Goal: Transaction & Acquisition: Purchase product/service

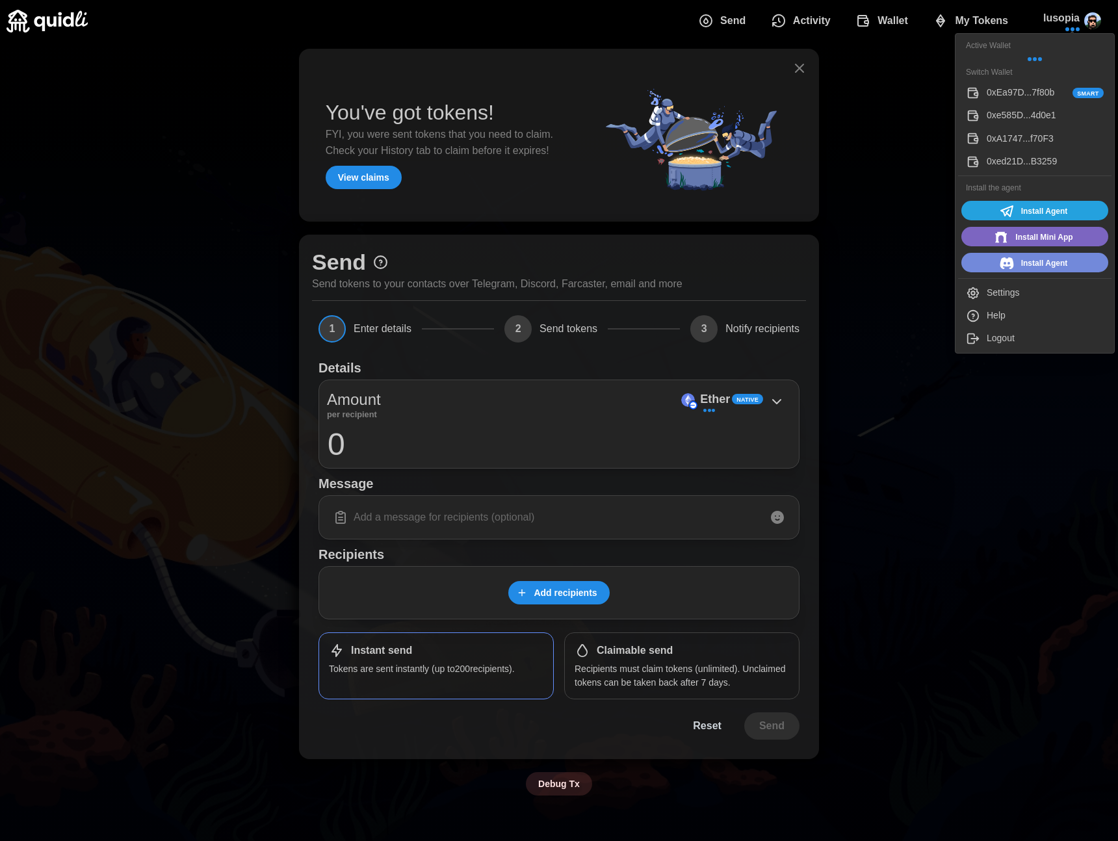
click at [1014, 112] on div "0xe585D...4d0e1" at bounding box center [1045, 116] width 117 height 14
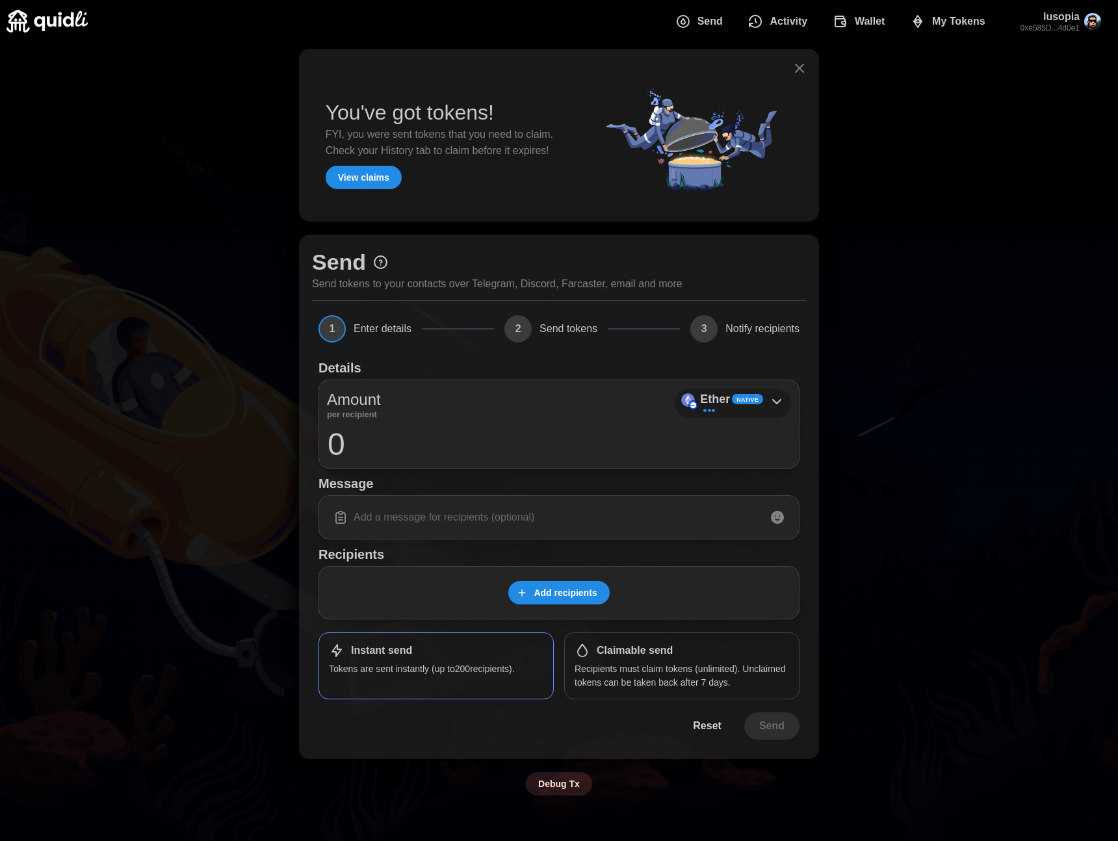
click at [739, 395] on span "Native" at bounding box center [748, 399] width 22 height 9
click at [392, 434] on input "0" at bounding box center [559, 444] width 464 height 33
type input "1"
click at [712, 406] on p "0.001905 ETH" at bounding box center [727, 411] width 50 height 11
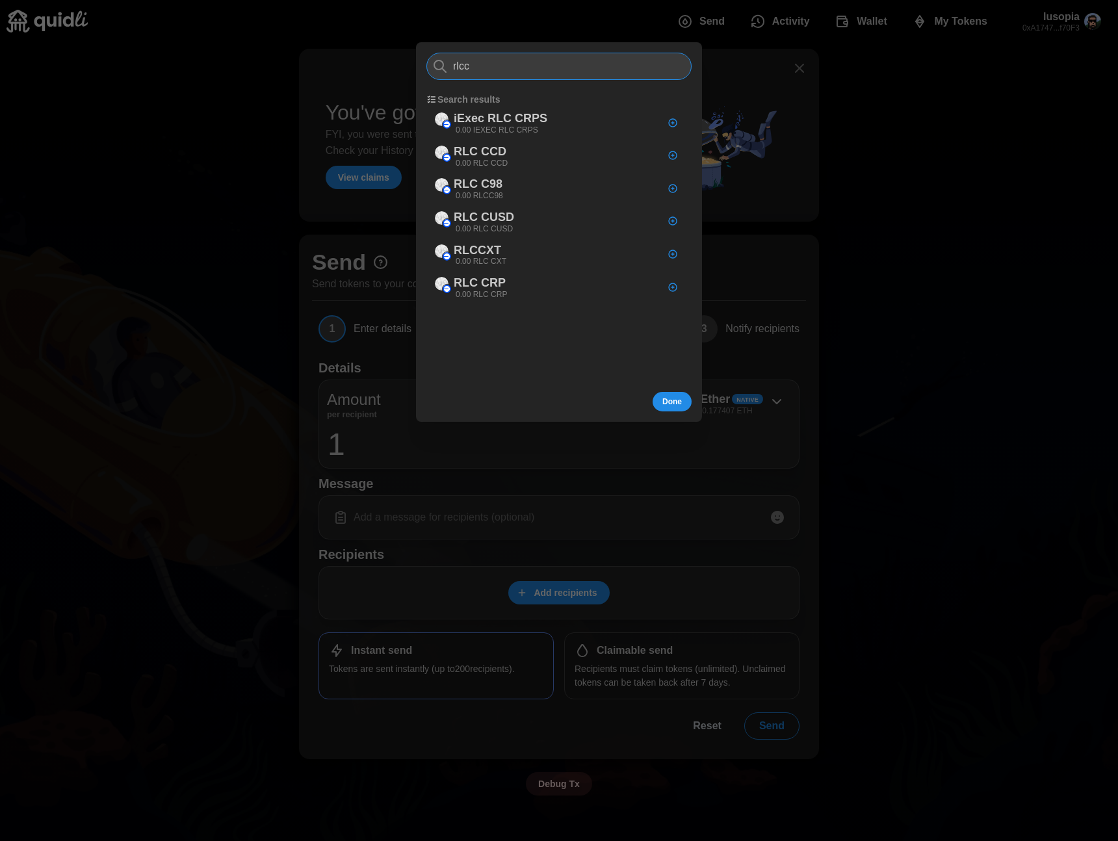
type input "rlc"
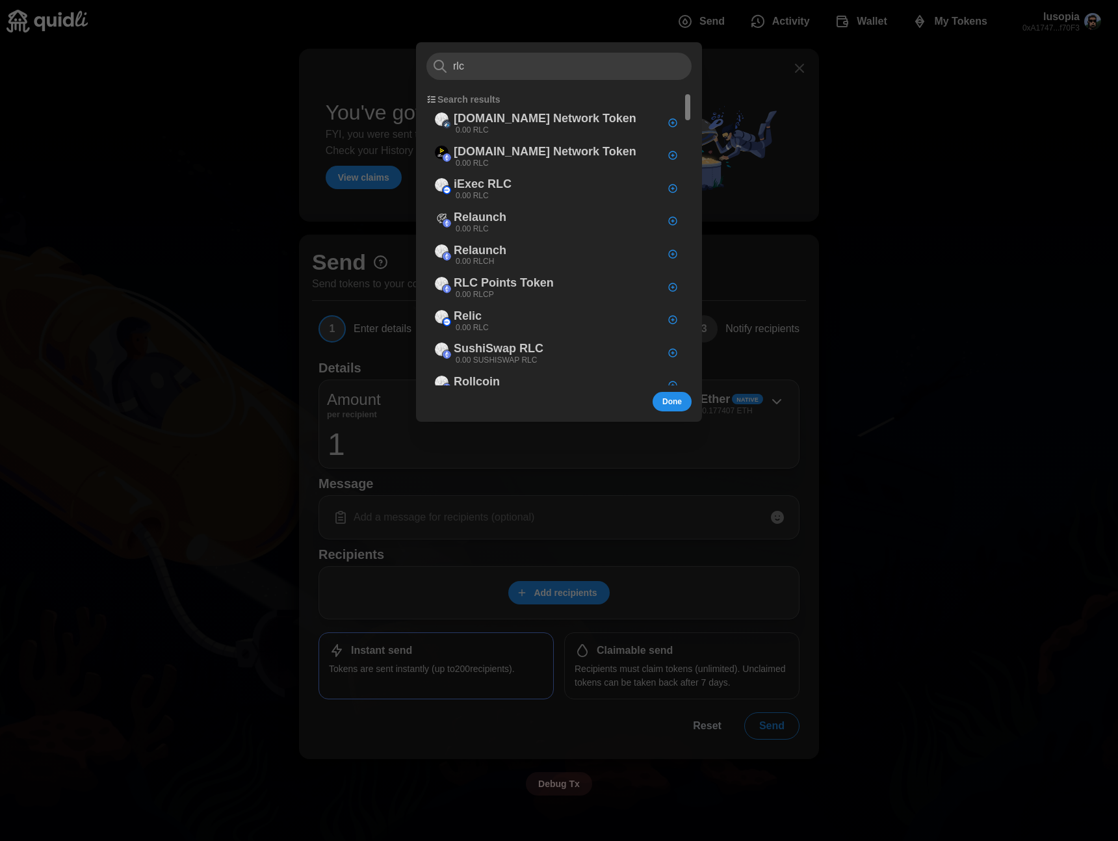
click at [1050, 17] on div at bounding box center [559, 420] width 1118 height 841
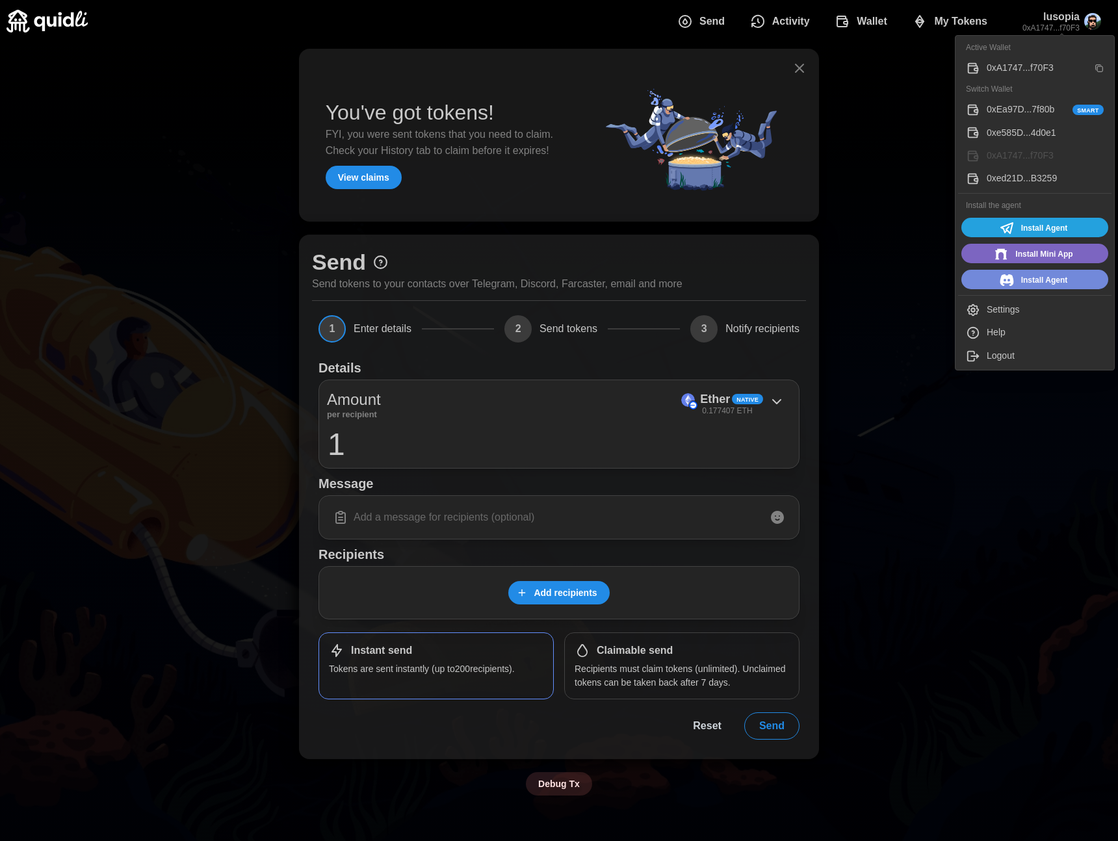
click at [990, 126] on div "0xe585D...4d0e1" at bounding box center [1045, 133] width 117 height 14
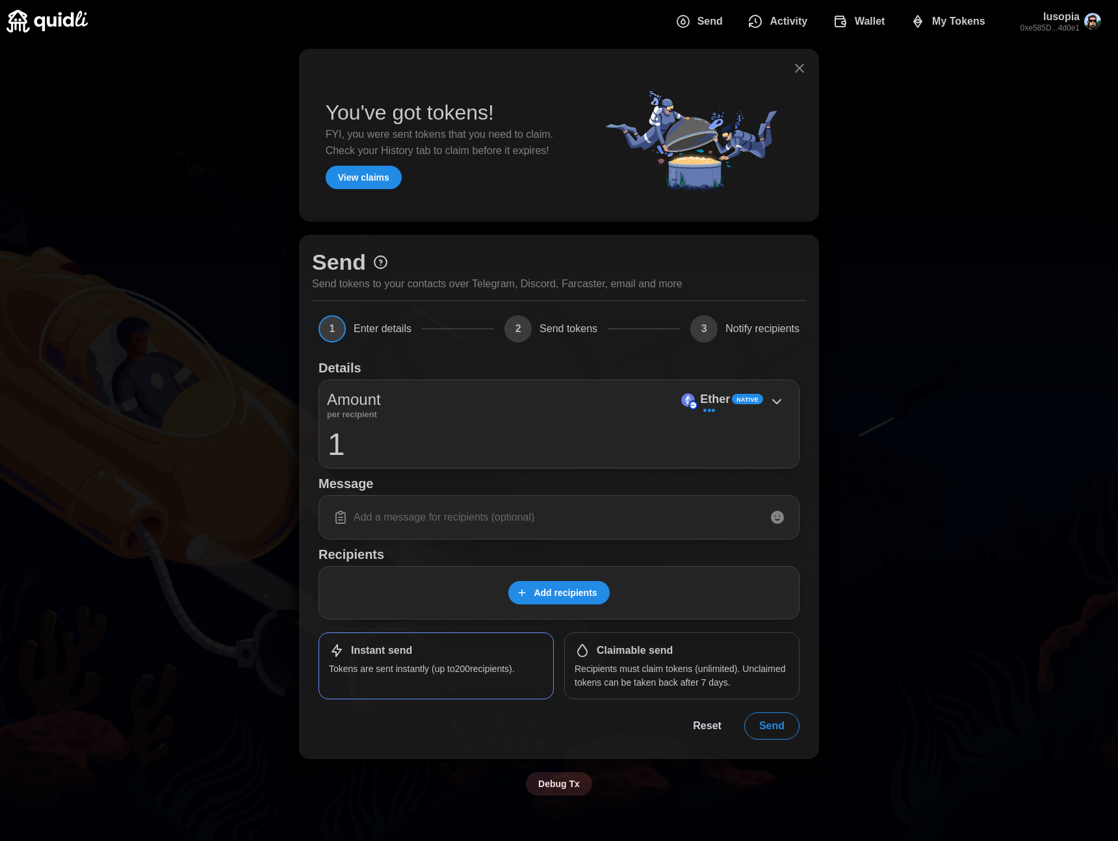
click at [789, 70] on div at bounding box center [559, 68] width 499 height 18
click at [804, 66] on icon "button" at bounding box center [800, 68] width 16 height 16
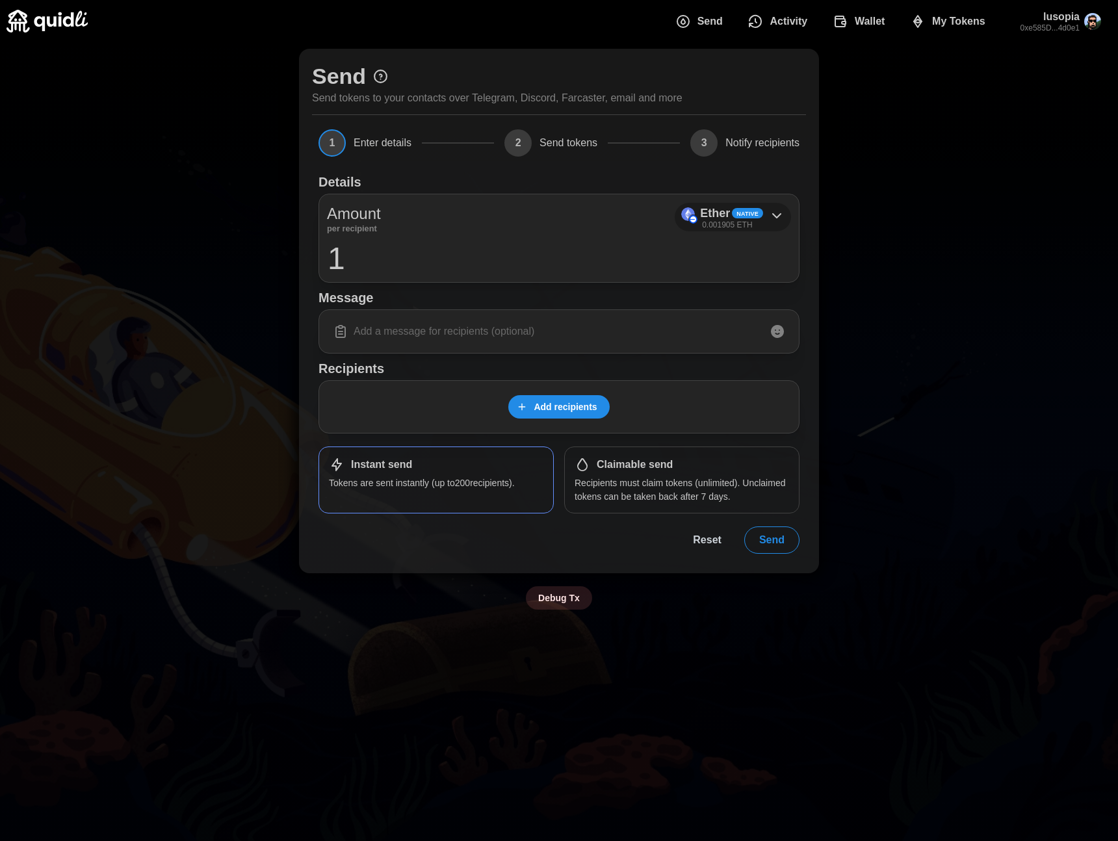
click at [704, 220] on p "0.001905 ETH" at bounding box center [727, 225] width 50 height 11
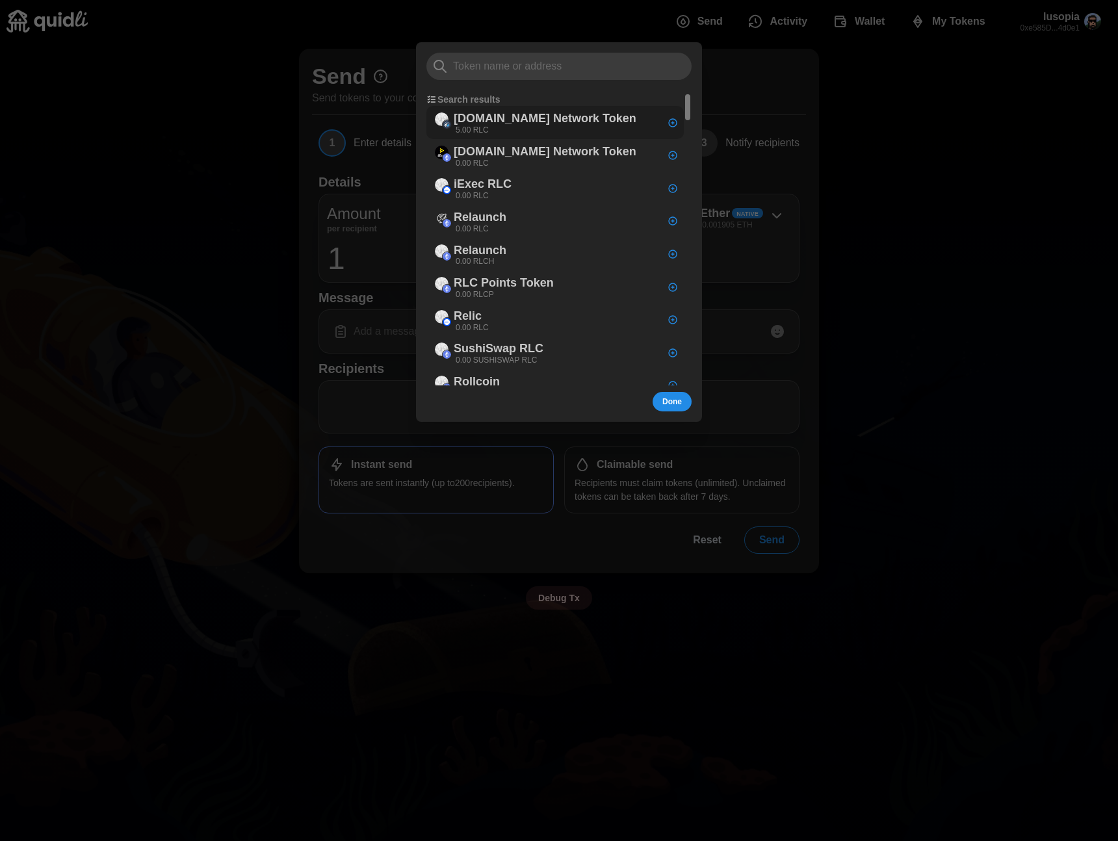
click at [525, 126] on p "[DOMAIN_NAME] Network Token" at bounding box center [545, 118] width 183 height 19
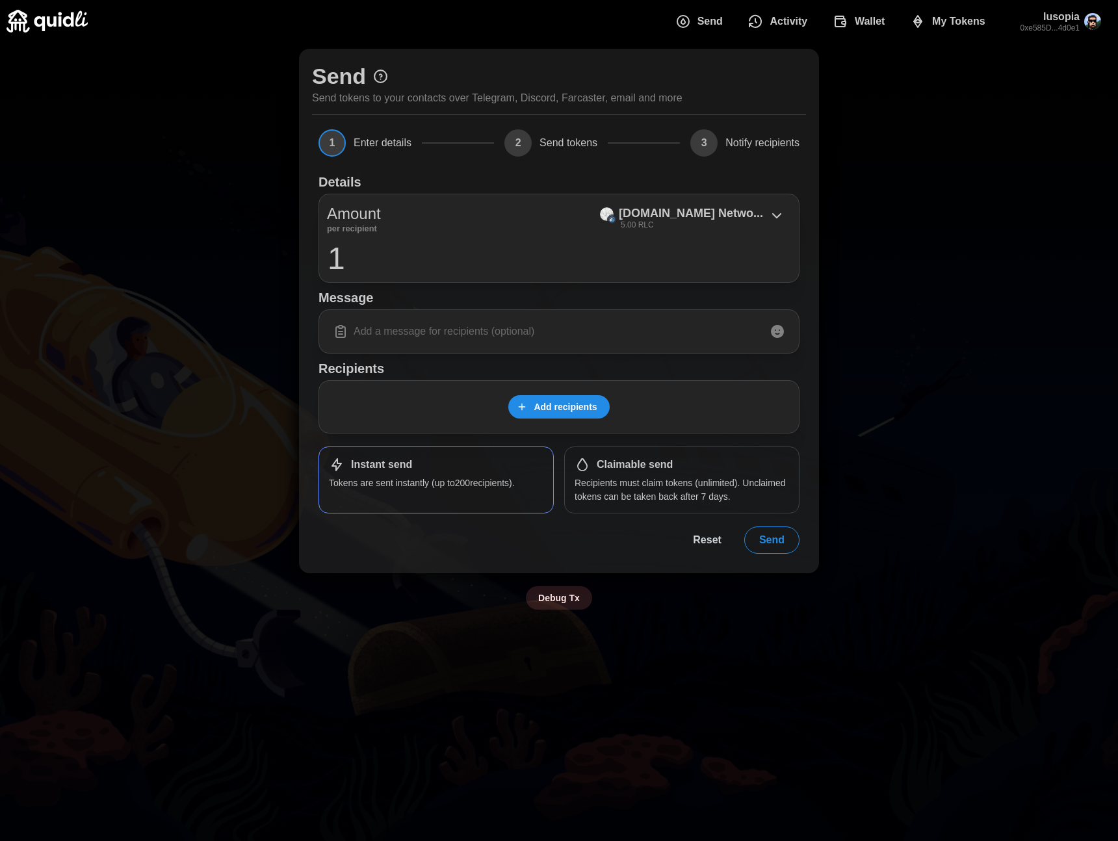
click at [391, 255] on input "1" at bounding box center [559, 258] width 464 height 33
click at [527, 403] on span "Add recipients" at bounding box center [557, 407] width 80 height 22
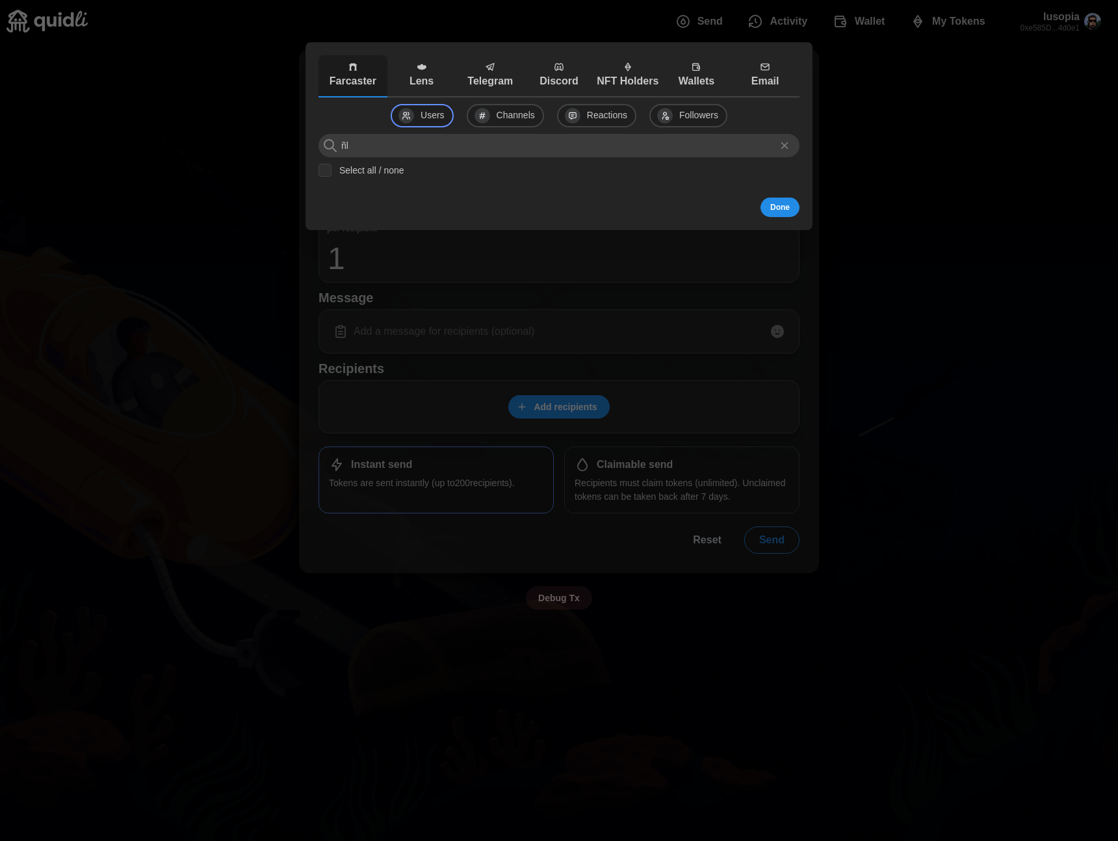
type input "ñ"
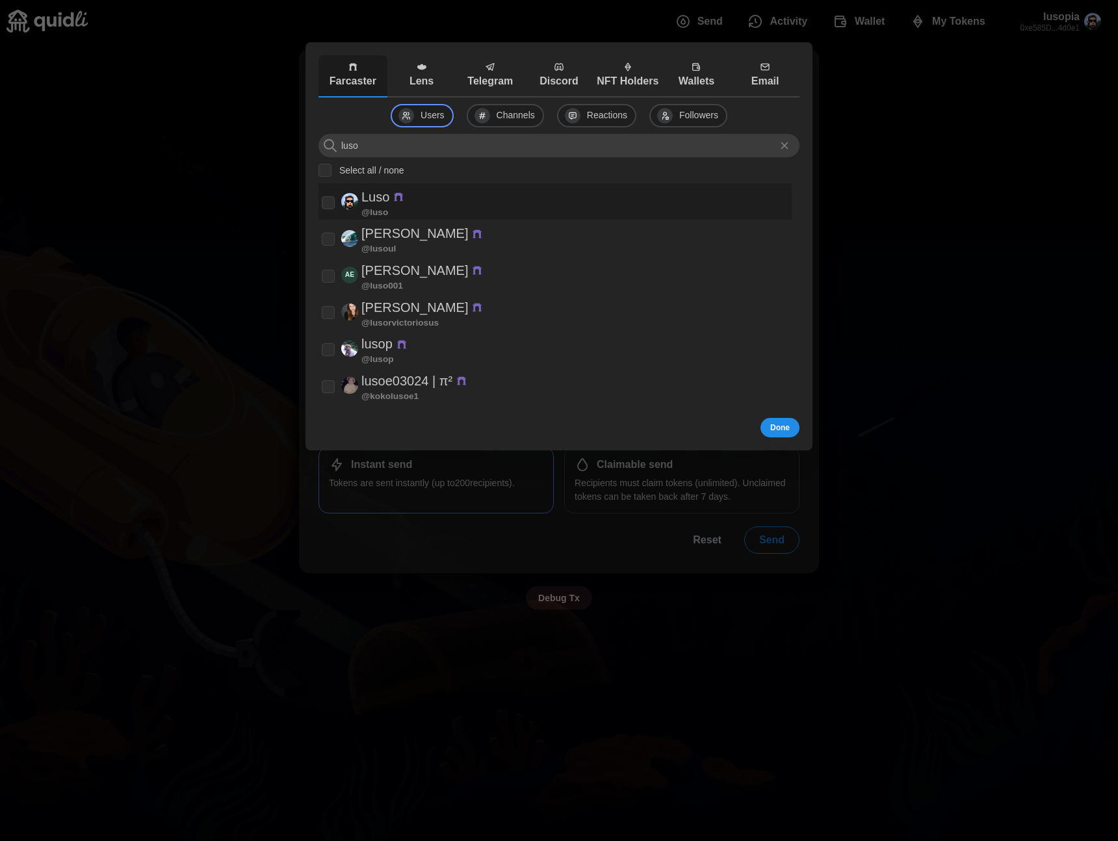
type input "luso"
click at [374, 195] on p "Luso" at bounding box center [376, 196] width 28 height 21
checkbox input "true"
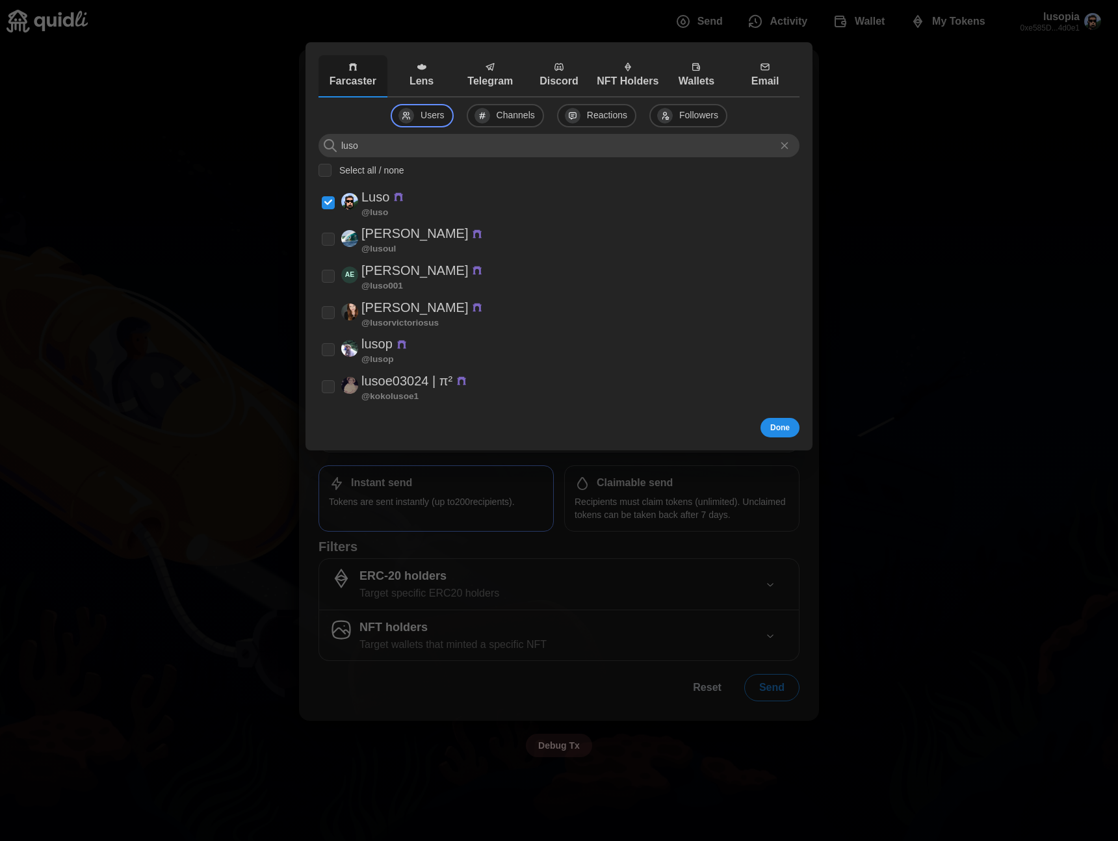
click at [282, 309] on div at bounding box center [559, 420] width 1118 height 841
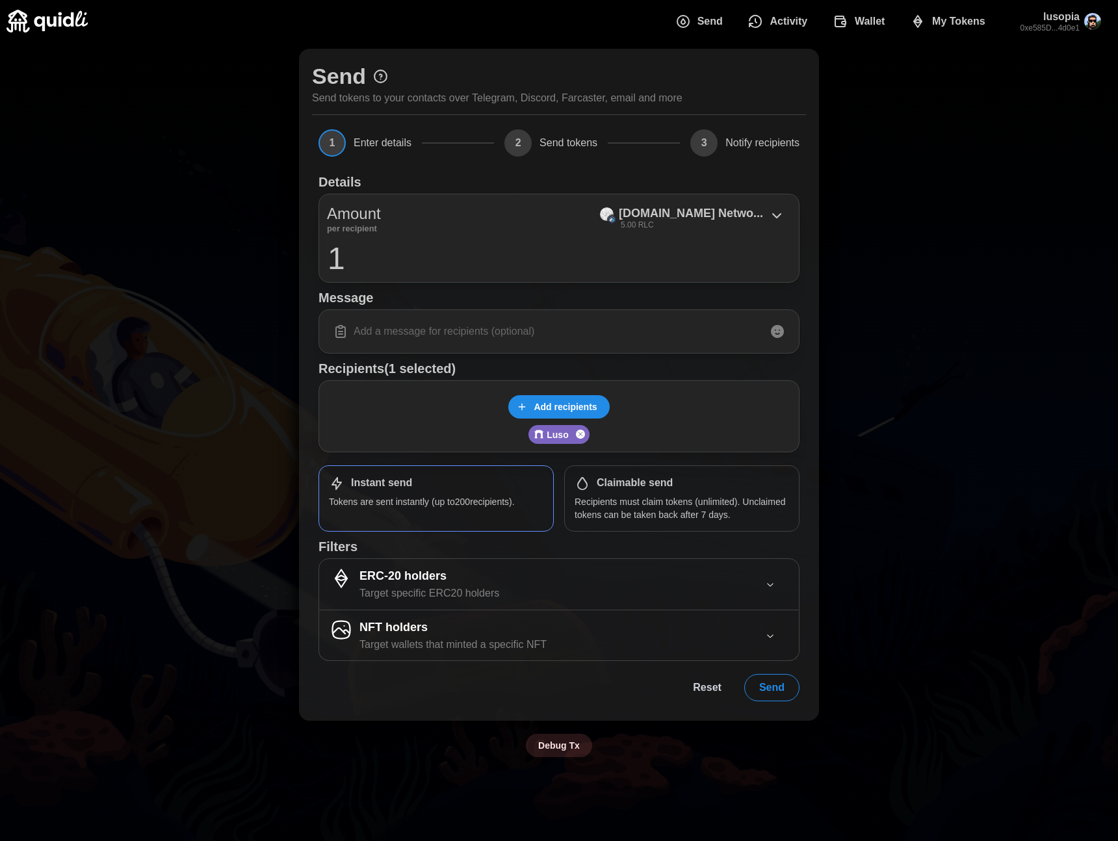
click at [639, 261] on input "1" at bounding box center [559, 258] width 464 height 33
click at [362, 269] on input "5" at bounding box center [559, 258] width 464 height 33
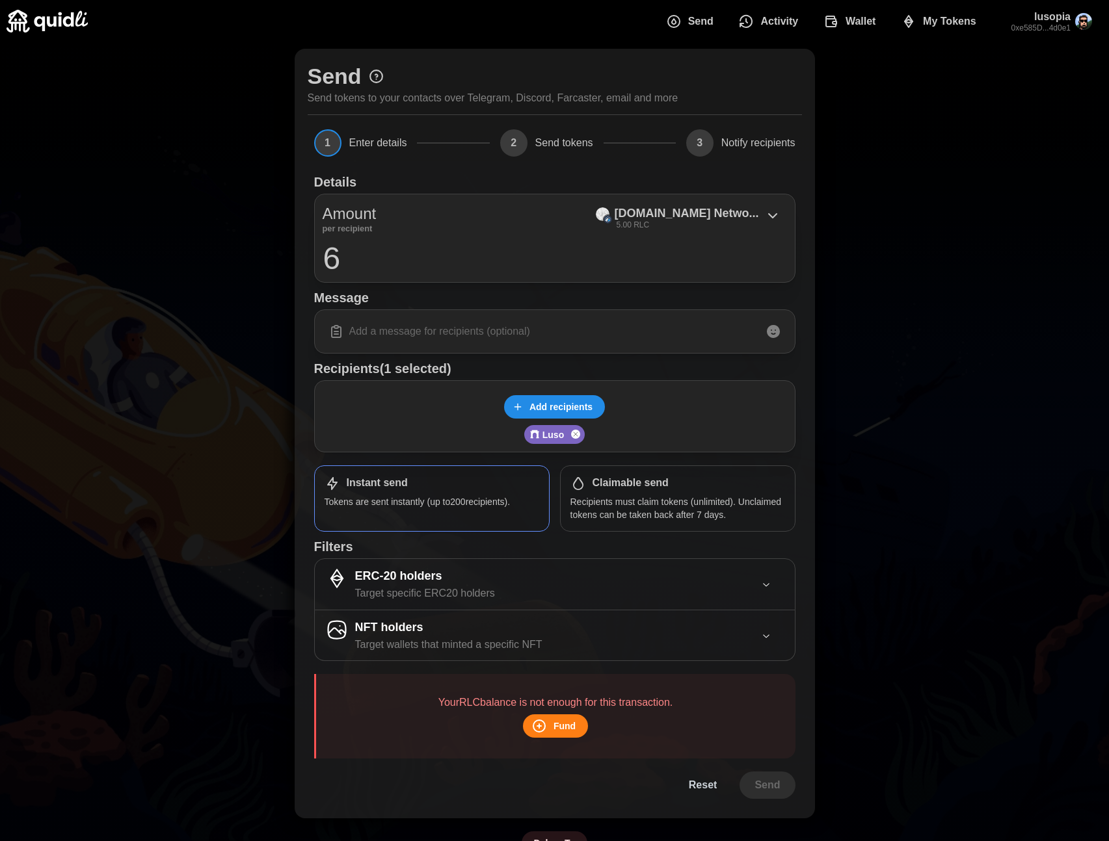
type input "5"
